Goal: Task Accomplishment & Management: Use online tool/utility

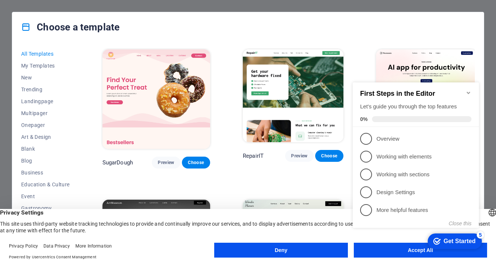
drag, startPoint x: 491, startPoint y: 190, endPoint x: 489, endPoint y: 215, distance: 25.0
click at [489, 215] on body "dim-pialeias-new.tri.sch.gr Press [Backspace] to ditch an element you don't nee…" at bounding box center [248, 132] width 496 height 265
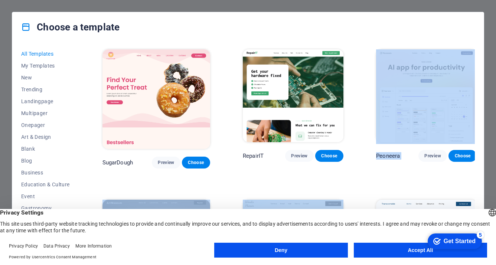
drag, startPoint x: 489, startPoint y: 137, endPoint x: 485, endPoint y: 189, distance: 52.2
click at [485, 189] on div "Choose a template All Templates My Templates New Trending Landingpage Multipage…" at bounding box center [248, 132] width 496 height 265
drag, startPoint x: 485, startPoint y: 189, endPoint x: 494, endPoint y: 110, distance: 79.9
click at [494, 110] on div "Choose a template All Templates My Templates New Trending Landingpage Multipage…" at bounding box center [248, 132] width 496 height 265
click at [406, 246] on button "Accept All" at bounding box center [420, 250] width 133 height 15
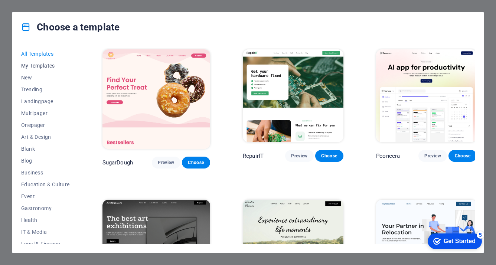
click at [48, 64] on span "My Templates" at bounding box center [45, 66] width 49 height 6
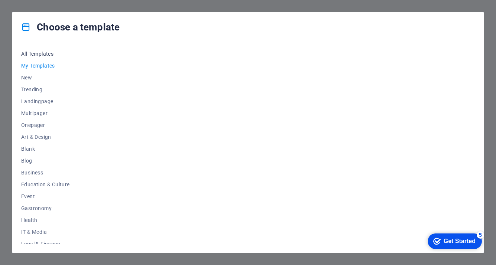
click at [33, 53] on span "All Templates" at bounding box center [45, 54] width 49 height 6
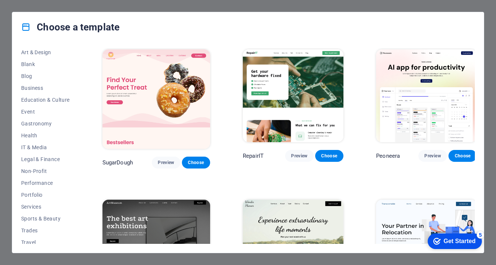
scroll to position [101, 0]
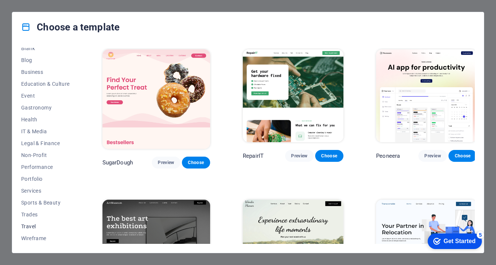
click at [32, 228] on span "Travel" at bounding box center [45, 227] width 49 height 6
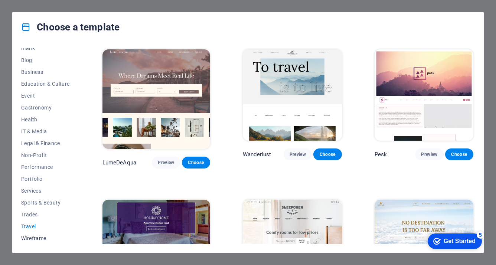
click at [33, 239] on span "Wireframe" at bounding box center [45, 238] width 49 height 6
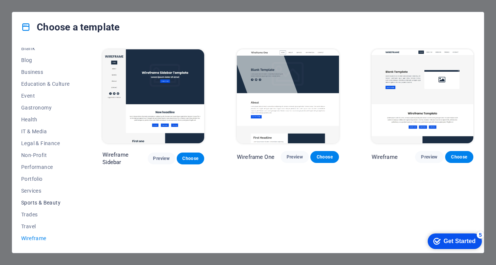
click at [29, 203] on span "Sports & Beauty" at bounding box center [45, 203] width 49 height 6
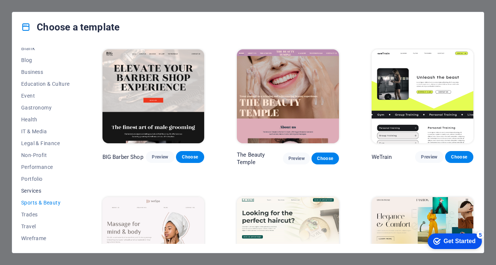
click at [29, 190] on span "Services" at bounding box center [45, 191] width 49 height 6
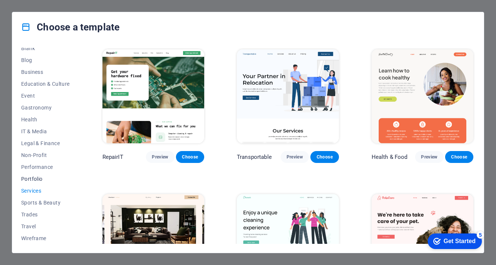
click at [30, 179] on span "Portfolio" at bounding box center [45, 179] width 49 height 6
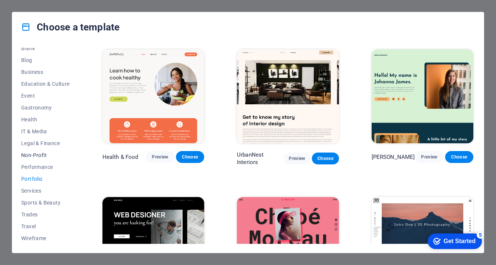
click at [30, 155] on span "Non-Profit" at bounding box center [45, 155] width 49 height 6
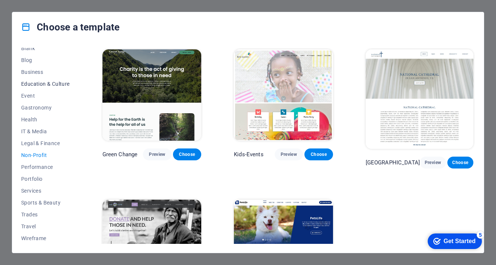
click at [36, 82] on span "Education & Culture" at bounding box center [45, 84] width 49 height 6
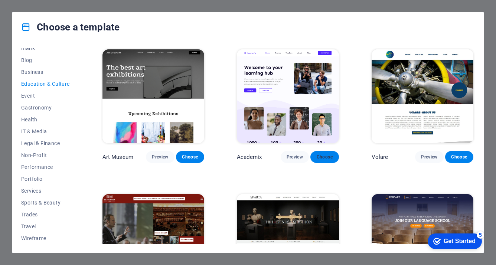
click at [322, 156] on span "Choose" at bounding box center [324, 157] width 16 height 6
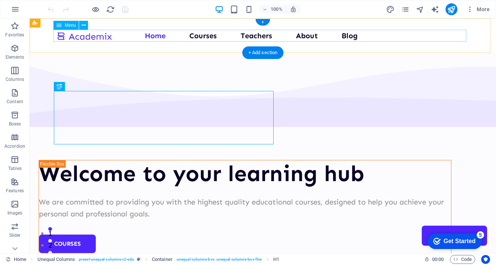
click at [147, 34] on nav "Home Courses Teachers About Blog Contact Us" at bounding box center [262, 36] width 413 height 12
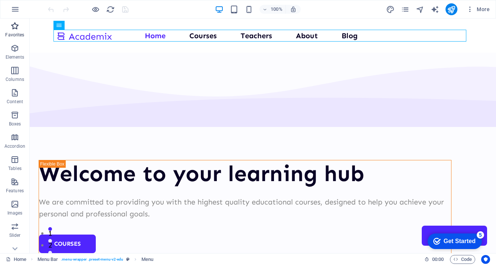
click at [17, 32] on p "Favorites" at bounding box center [14, 35] width 19 height 6
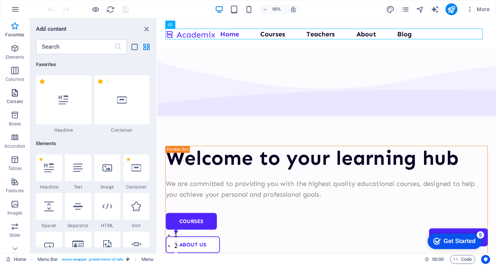
click at [15, 98] on span "Content" at bounding box center [15, 97] width 30 height 18
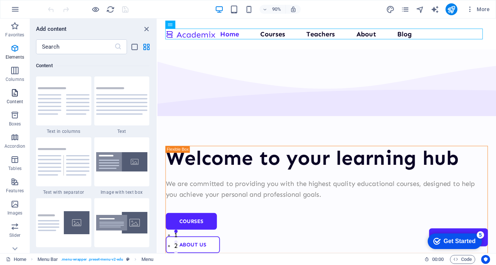
scroll to position [1300, 0]
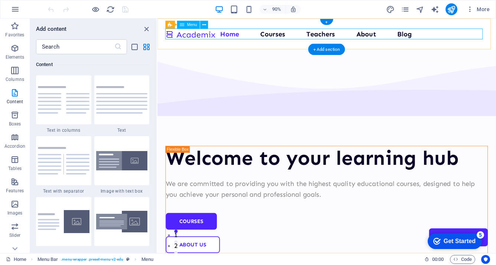
click at [330, 35] on nav "Home Courses Teachers About Blog Contact Us" at bounding box center [345, 36] width 358 height 12
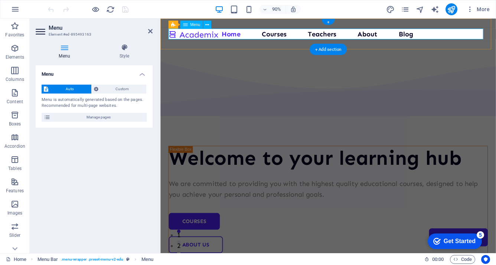
click at [330, 35] on nav "Home Courses Teachers About Blog Contact Us" at bounding box center [346, 36] width 355 height 12
click at [16, 10] on icon "button" at bounding box center [15, 9] width 9 height 9
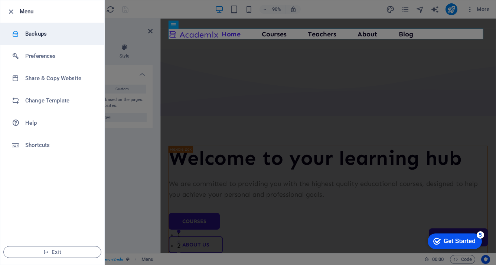
click at [27, 36] on h6 "Backups" at bounding box center [59, 33] width 69 height 9
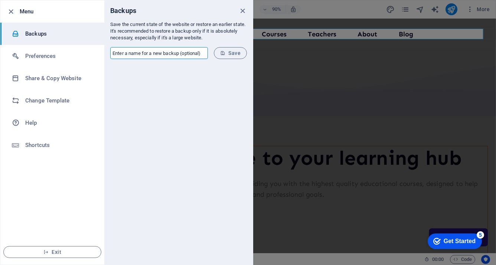
click at [168, 52] on input "text" at bounding box center [159, 53] width 98 height 12
click at [167, 54] on input "text" at bounding box center [159, 53] width 98 height 12
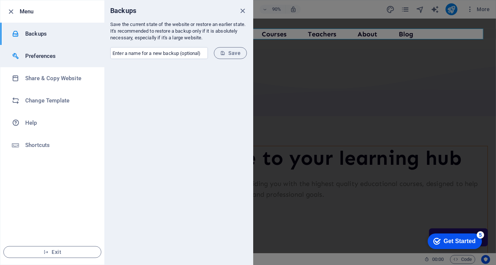
click at [59, 55] on h6 "Preferences" at bounding box center [59, 56] width 69 height 9
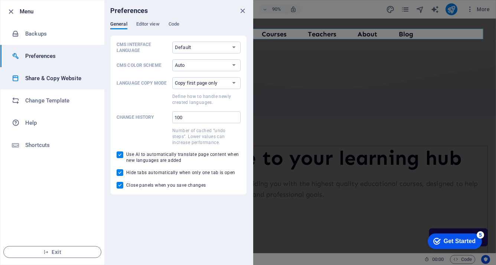
click at [60, 77] on h6 "Share & Copy Website" at bounding box center [59, 78] width 69 height 9
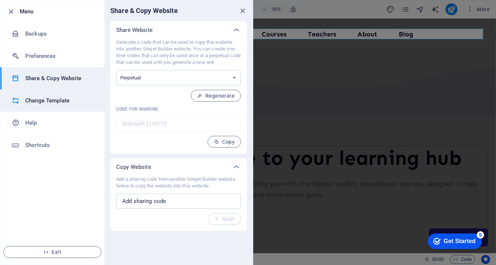
click at [56, 101] on h6 "Change Template" at bounding box center [59, 100] width 69 height 9
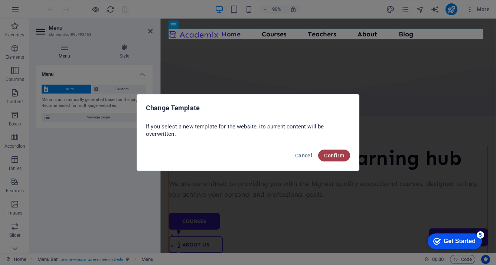
click at [331, 157] on span "Confirm" at bounding box center [334, 156] width 20 height 6
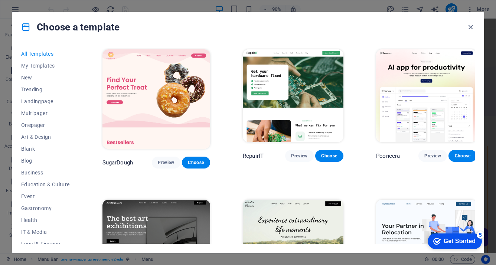
click at [45, 53] on span "All Templates" at bounding box center [45, 54] width 49 height 6
click at [58, 183] on span "Education & Culture" at bounding box center [45, 185] width 49 height 6
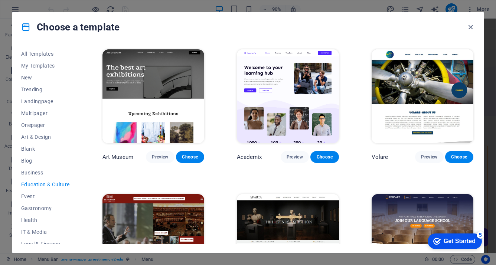
click at [493, 248] on div "Choose a template All Templates My Templates New Trending Landingpage Multipage…" at bounding box center [248, 132] width 496 height 265
click at [27, 160] on span "Blog" at bounding box center [45, 161] width 49 height 6
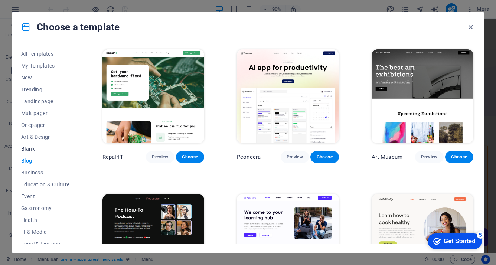
click at [26, 149] on span "Blank" at bounding box center [45, 149] width 49 height 6
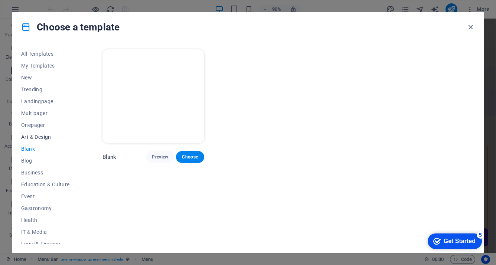
click at [28, 137] on span "Art & Design" at bounding box center [45, 137] width 49 height 6
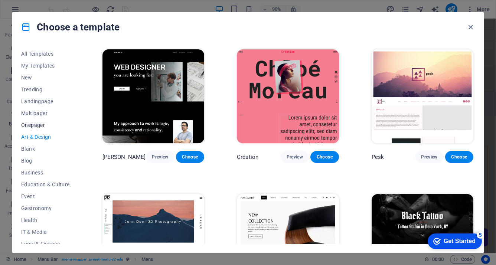
click at [27, 126] on span "Onepager" at bounding box center [45, 125] width 49 height 6
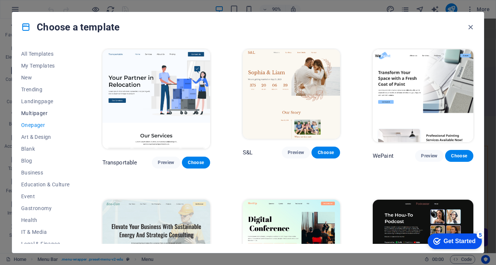
click at [27, 115] on span "Multipager" at bounding box center [45, 113] width 49 height 6
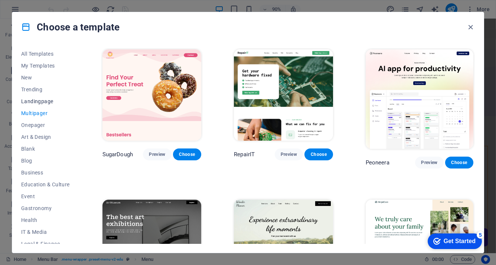
click at [26, 102] on span "Landingpage" at bounding box center [45, 101] width 49 height 6
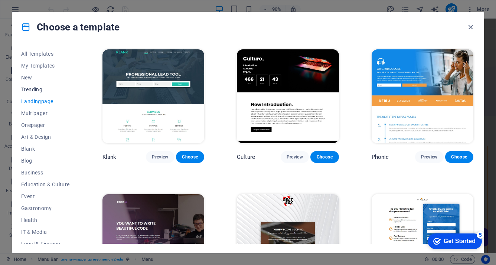
click at [27, 90] on span "Trending" at bounding box center [45, 90] width 49 height 6
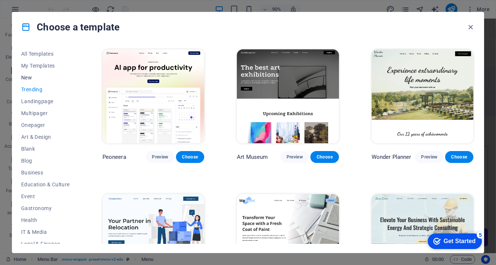
click at [24, 77] on span "New" at bounding box center [45, 78] width 49 height 6
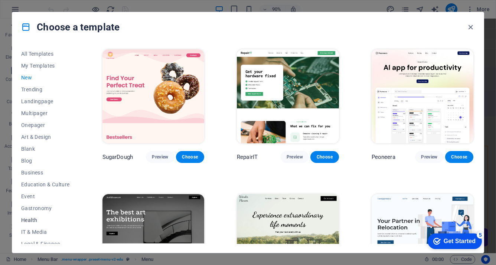
click at [29, 221] on span "Health" at bounding box center [45, 220] width 49 height 6
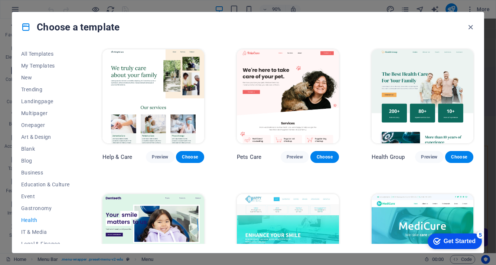
drag, startPoint x: 79, startPoint y: 174, endPoint x: 78, endPoint y: 212, distance: 38.3
click at [78, 212] on div "All Templates My Templates New Trending Landingpage Multipager Onepager Art & D…" at bounding box center [50, 146] width 58 height 196
drag, startPoint x: 79, startPoint y: 173, endPoint x: 78, endPoint y: 183, distance: 10.6
click at [78, 183] on div "All Templates My Templates New Trending Landingpage Multipager Onepager Art & D…" at bounding box center [50, 146] width 58 height 196
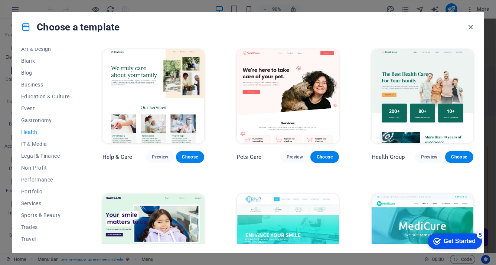
scroll to position [101, 0]
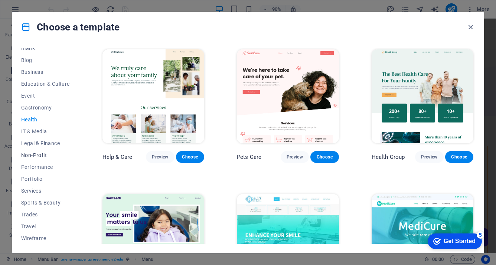
click at [36, 155] on span "Non-Profit" at bounding box center [45, 155] width 49 height 6
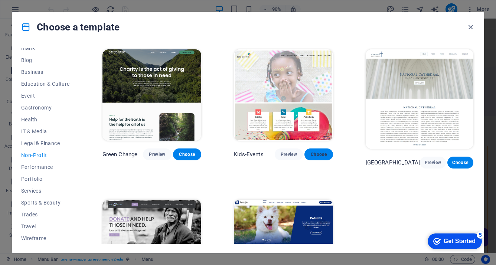
click at [318, 157] on span "Choose" at bounding box center [319, 155] width 16 height 6
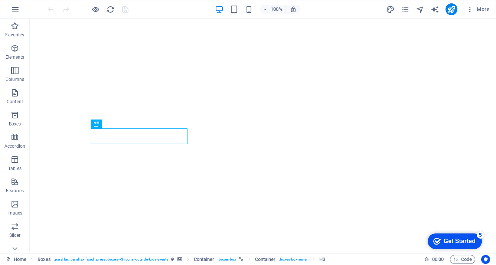
click at [449, 243] on div "Get Started" at bounding box center [460, 241] width 32 height 7
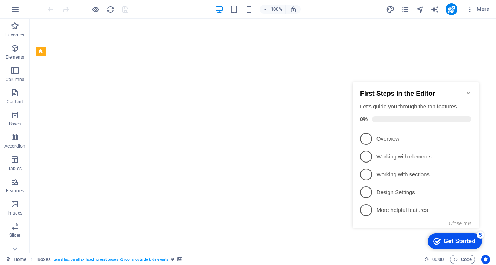
click at [450, 243] on div "Get Started" at bounding box center [460, 241] width 32 height 7
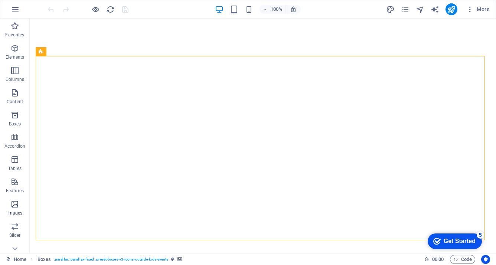
click at [11, 203] on icon "button" at bounding box center [14, 204] width 9 height 9
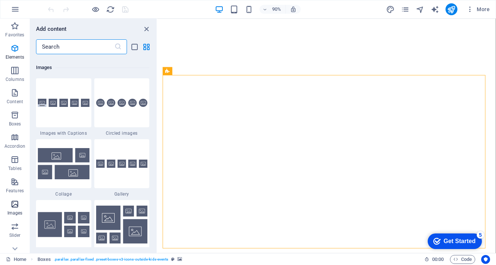
scroll to position [3766, 0]
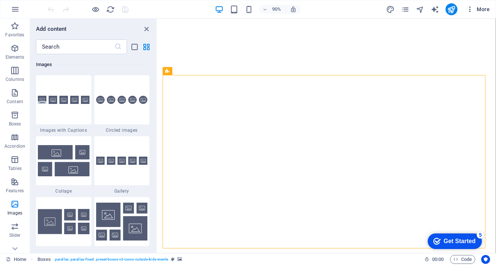
click at [479, 8] on span "More" at bounding box center [477, 9] width 23 height 7
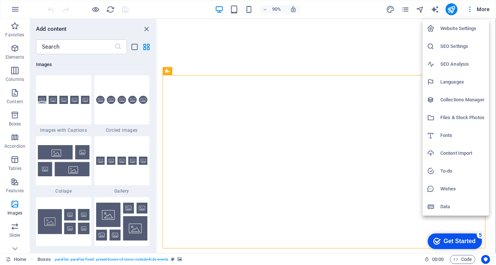
click at [449, 82] on h6 "Languages" at bounding box center [463, 82] width 44 height 9
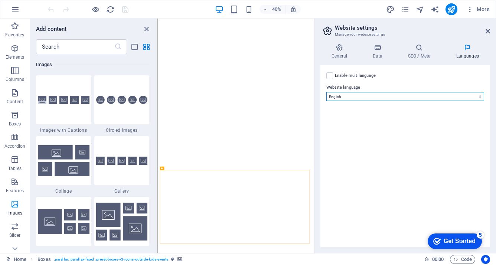
click at [480, 97] on select "Abkhazian Afar Afrikaans Akan Albanian Amharic Arabic Aragonese Armenian Assame…" at bounding box center [405, 96] width 158 height 9
select select "56"
click at [326, 92] on select "Abkhazian Afar Afrikaans Akan Albanian Amharic Arabic Aragonese Armenian Assame…" at bounding box center [405, 96] width 158 height 9
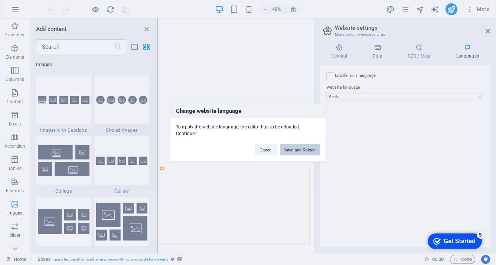
click at [295, 146] on button "Save and Reload" at bounding box center [300, 149] width 40 height 11
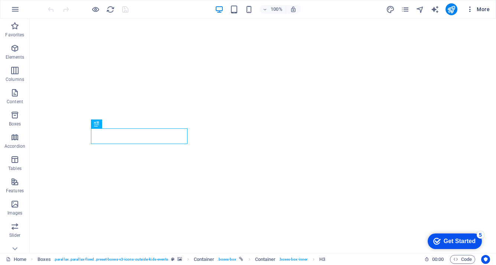
click at [479, 11] on span "More" at bounding box center [477, 9] width 23 height 7
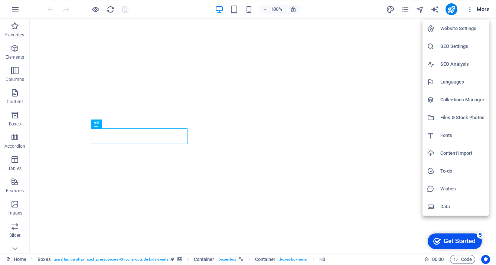
click at [479, 11] on div at bounding box center [248, 132] width 496 height 265
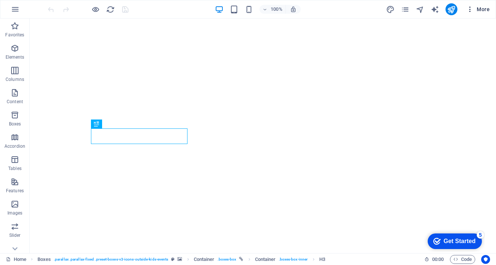
click at [470, 12] on icon "button" at bounding box center [469, 9] width 7 height 7
